Goal: Task Accomplishment & Management: Use online tool/utility

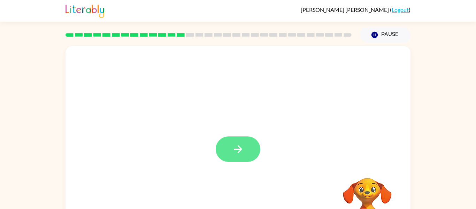
click at [242, 146] on icon "button" at bounding box center [238, 149] width 12 height 12
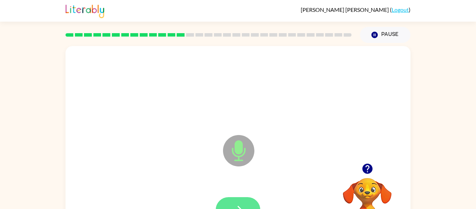
click at [244, 198] on button "button" at bounding box center [238, 209] width 45 height 25
click at [247, 200] on button "button" at bounding box center [238, 209] width 45 height 25
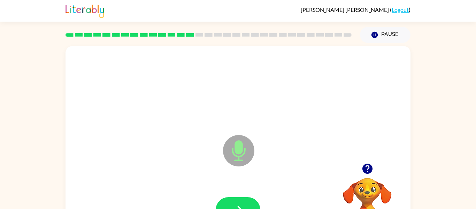
click at [247, 200] on button "button" at bounding box center [238, 209] width 45 height 25
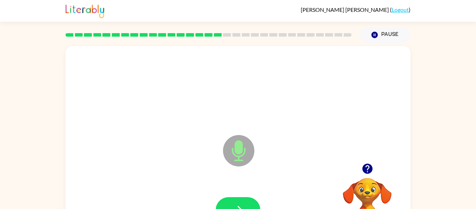
click at [247, 200] on button "button" at bounding box center [238, 209] width 45 height 25
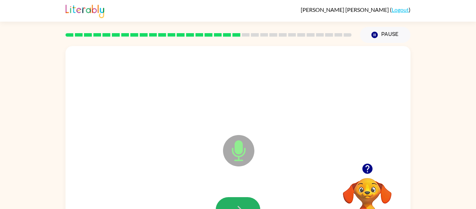
click at [247, 200] on button "button" at bounding box center [238, 209] width 45 height 25
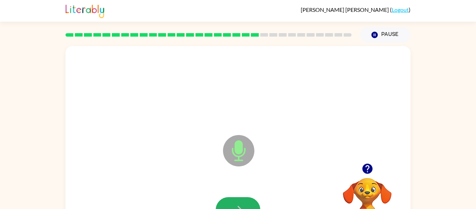
click at [247, 200] on button "button" at bounding box center [238, 209] width 45 height 25
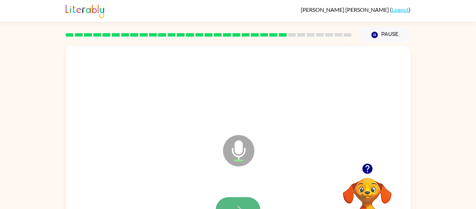
click at [247, 201] on button "button" at bounding box center [238, 209] width 45 height 25
click at [369, 168] on icon "button" at bounding box center [367, 168] width 10 height 10
click at [243, 204] on icon "button" at bounding box center [238, 209] width 12 height 12
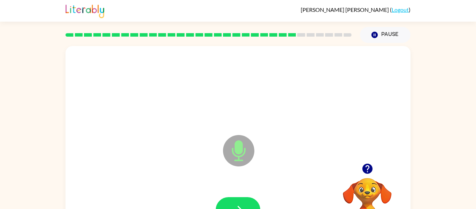
click at [243, 204] on icon "button" at bounding box center [238, 209] width 12 height 12
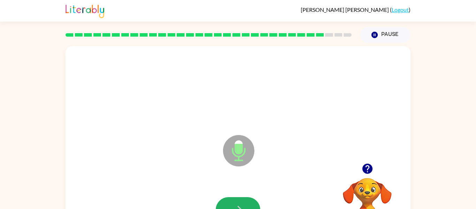
click at [243, 204] on icon "button" at bounding box center [238, 209] width 12 height 12
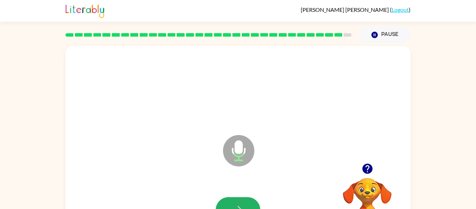
click at [243, 204] on icon "button" at bounding box center [238, 209] width 12 height 12
